Goal: Information Seeking & Learning: Stay updated

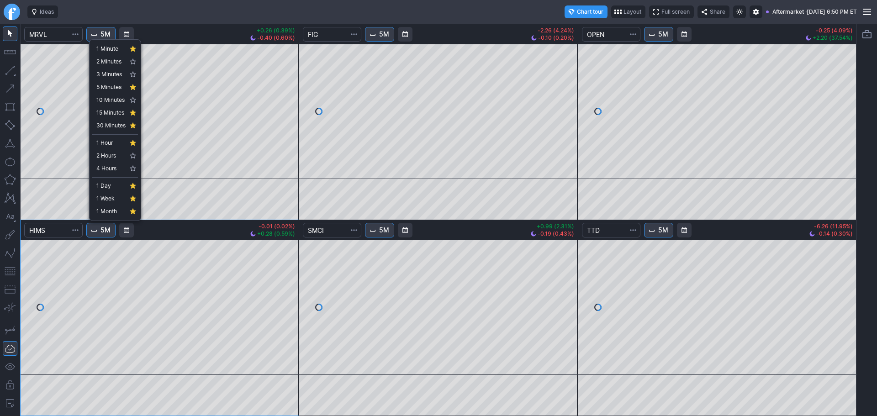
click at [243, 13] on div at bounding box center [438, 208] width 877 height 416
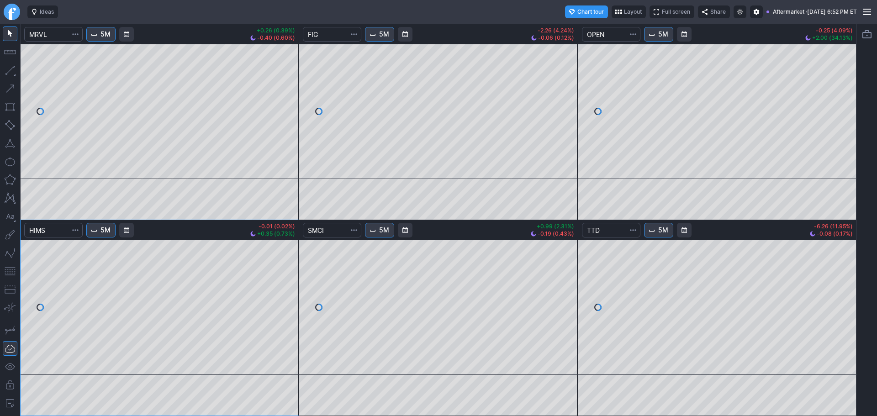
click at [9, 10] on link "Finviz.com" at bounding box center [12, 12] width 16 height 16
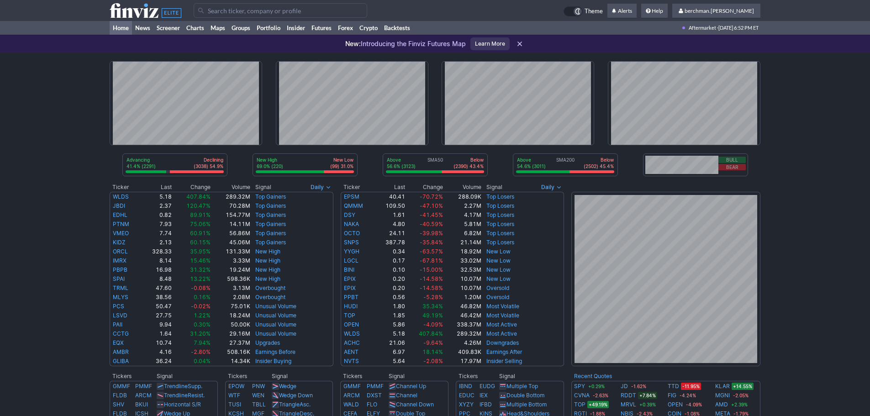
click at [329, 10] on input "Search" at bounding box center [281, 10] width 174 height 15
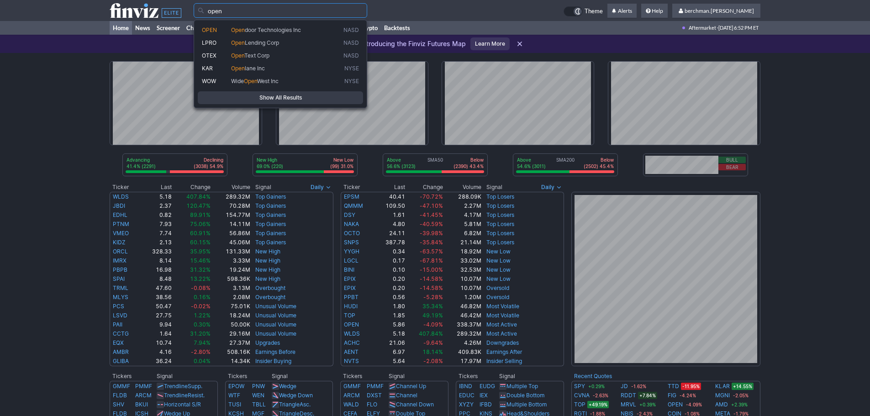
click at [316, 32] on span "Open door Technologies Inc" at bounding box center [285, 30] width 112 height 8
type input "OPEN"
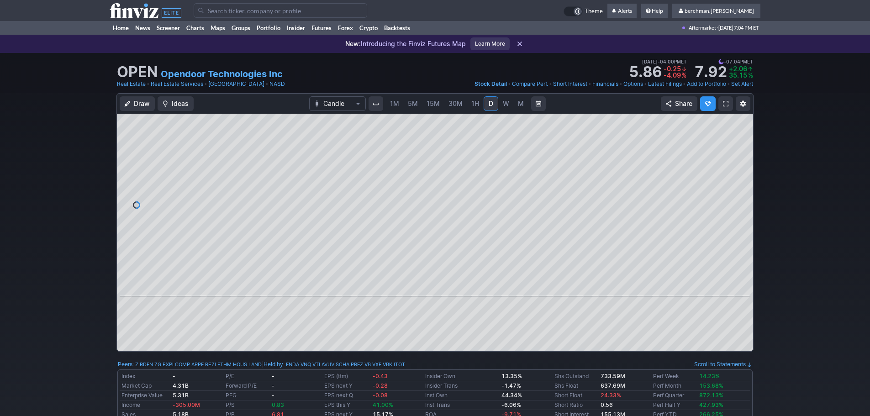
click at [411, 105] on span "5M" at bounding box center [413, 104] width 10 height 8
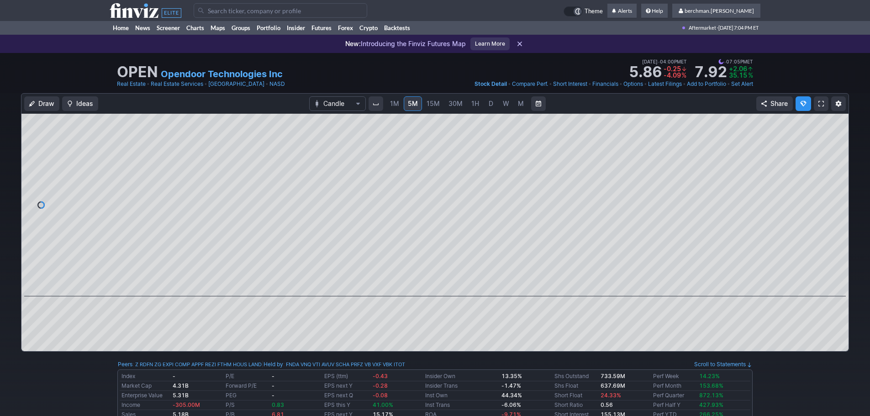
click at [486, 110] on link "D" at bounding box center [491, 103] width 15 height 15
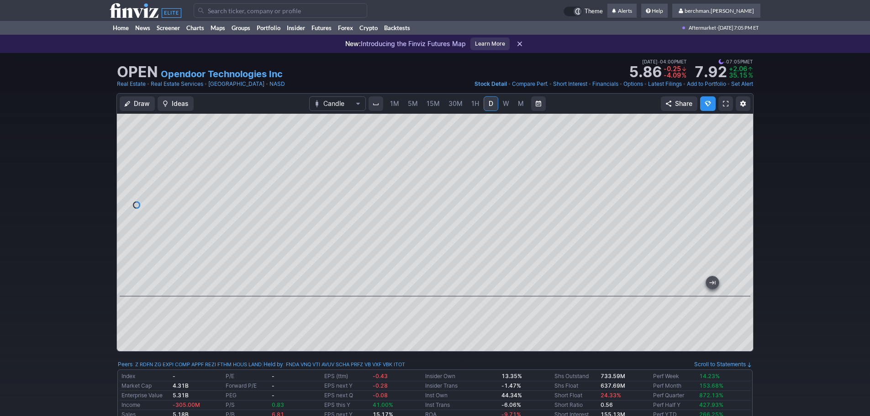
click at [507, 110] on link "W" at bounding box center [506, 103] width 15 height 15
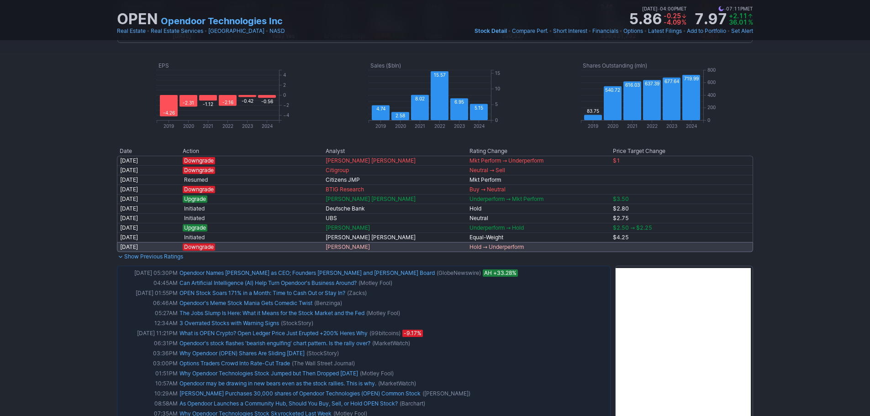
scroll to position [548, 0]
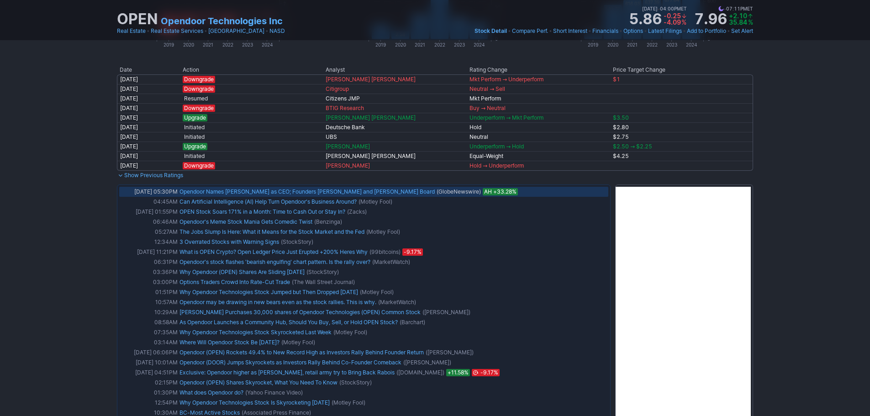
click at [338, 192] on link "Opendoor Names [PERSON_NAME] as CEO; Founders [PERSON_NAME] and [PERSON_NAME] B…" at bounding box center [307, 191] width 255 height 7
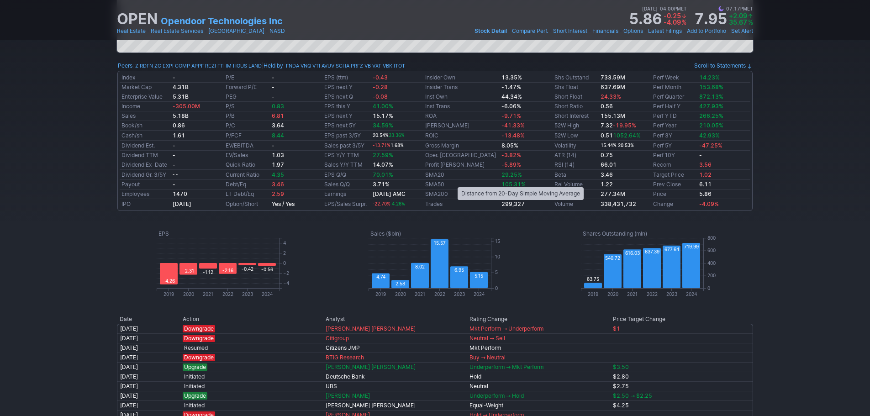
scroll to position [137, 0]
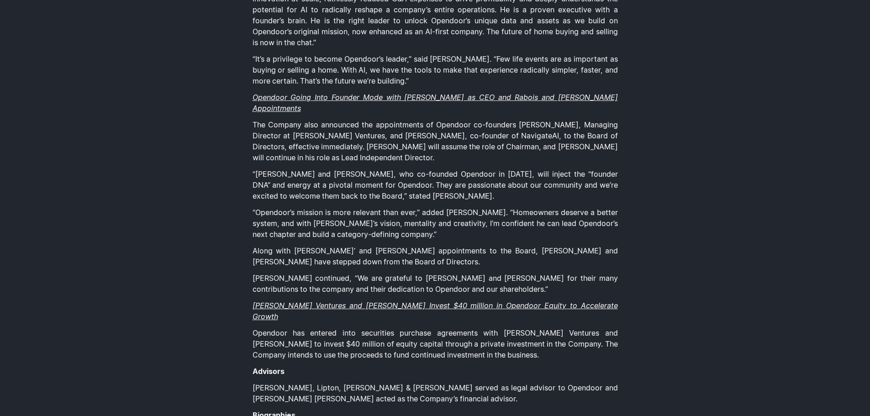
scroll to position [548, 0]
